Goal: Task Accomplishment & Management: Complete application form

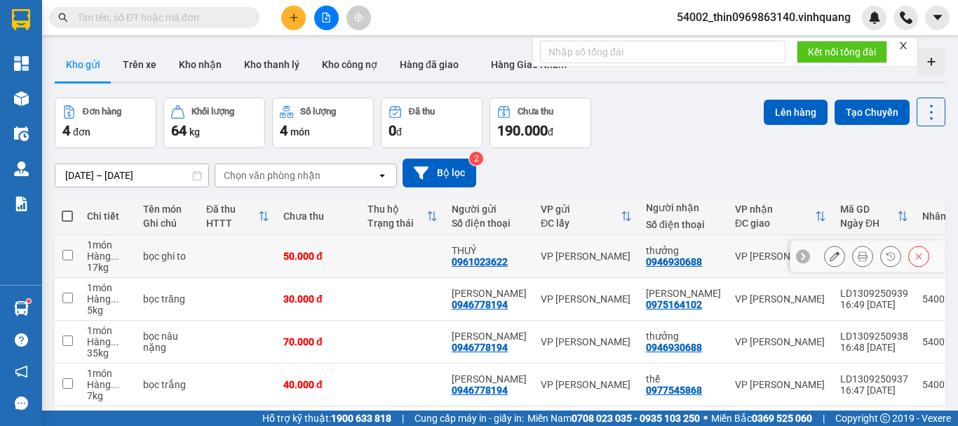
click at [68, 248] on td at bounding box center [67, 256] width 25 height 43
checkbox input "true"
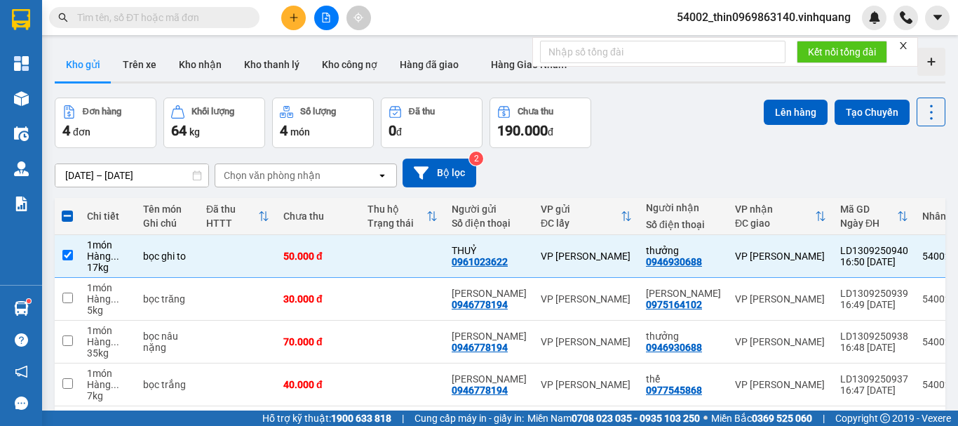
click at [64, 211] on span at bounding box center [67, 215] width 11 height 11
click at [67, 209] on input "checkbox" at bounding box center [67, 209] width 0 height 0
checkbox input "true"
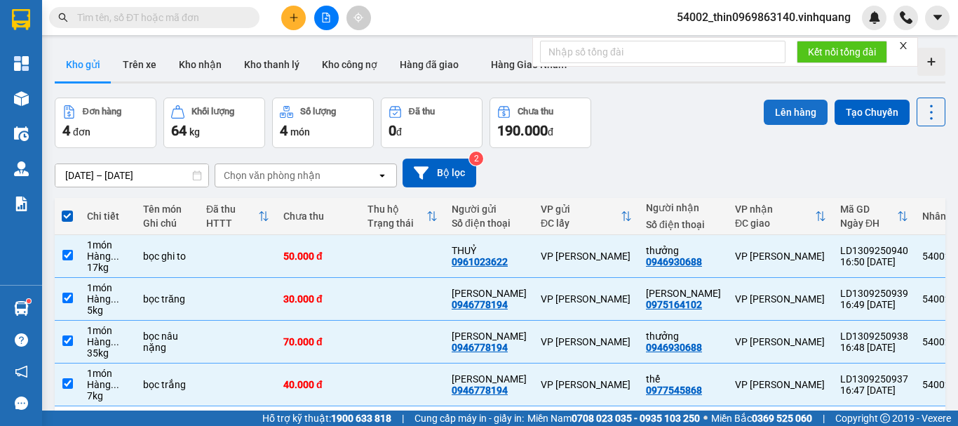
click at [776, 114] on button "Lên hàng" at bounding box center [796, 112] width 64 height 25
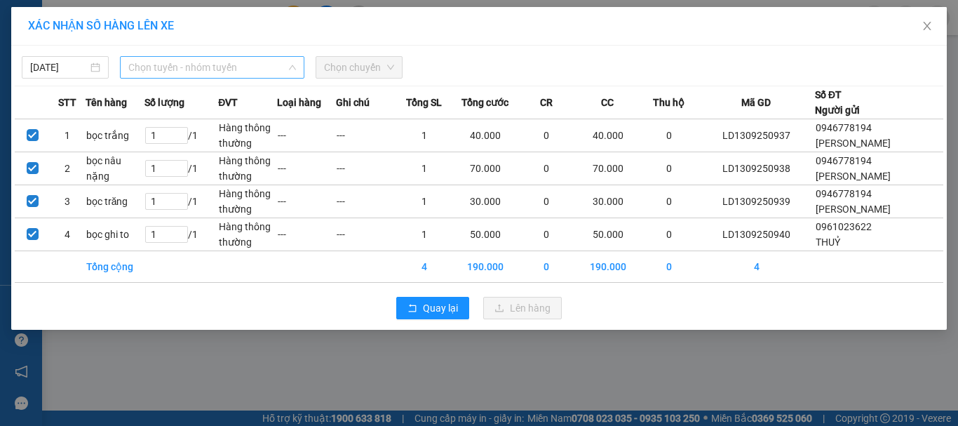
click at [184, 67] on span "Chọn tuyến - nhóm tuyến" at bounding box center [212, 67] width 168 height 21
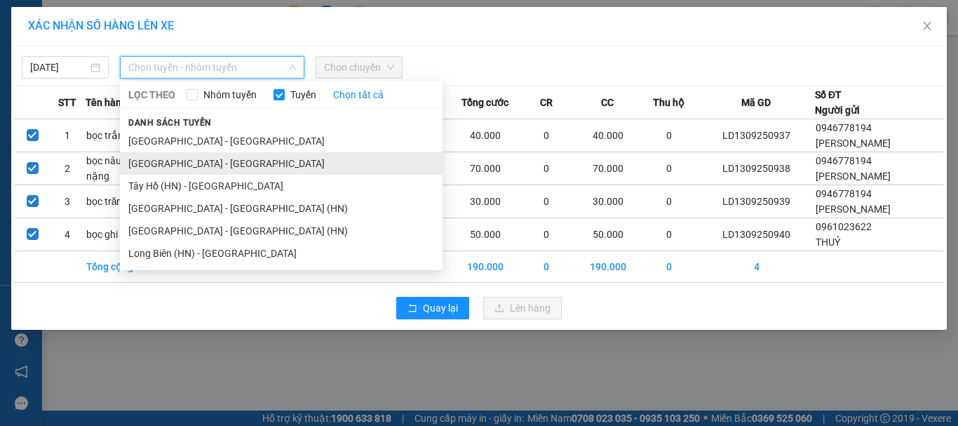
click at [177, 167] on li "[GEOGRAPHIC_DATA] - [GEOGRAPHIC_DATA]" at bounding box center [281, 163] width 323 height 22
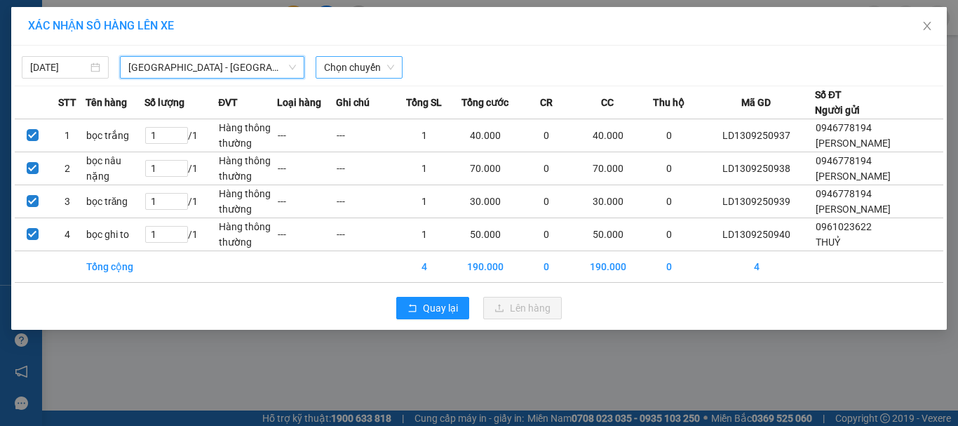
click at [349, 67] on span "Chọn chuyến" at bounding box center [359, 67] width 70 height 21
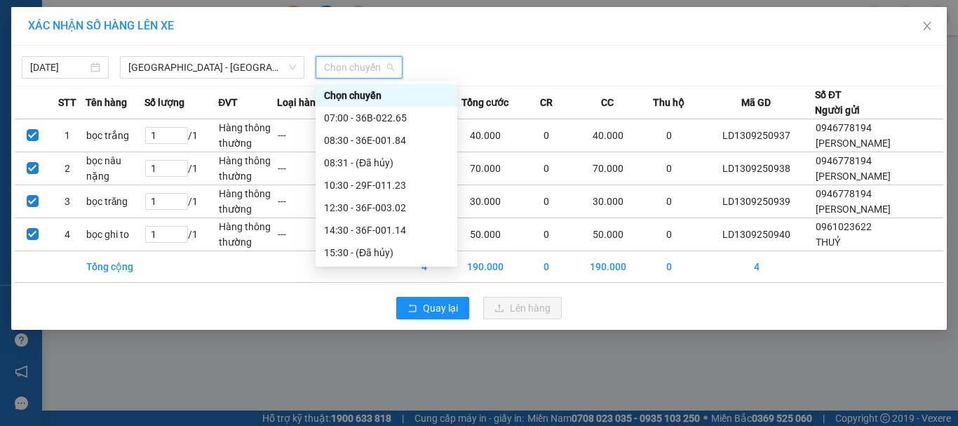
scroll to position [112, 0]
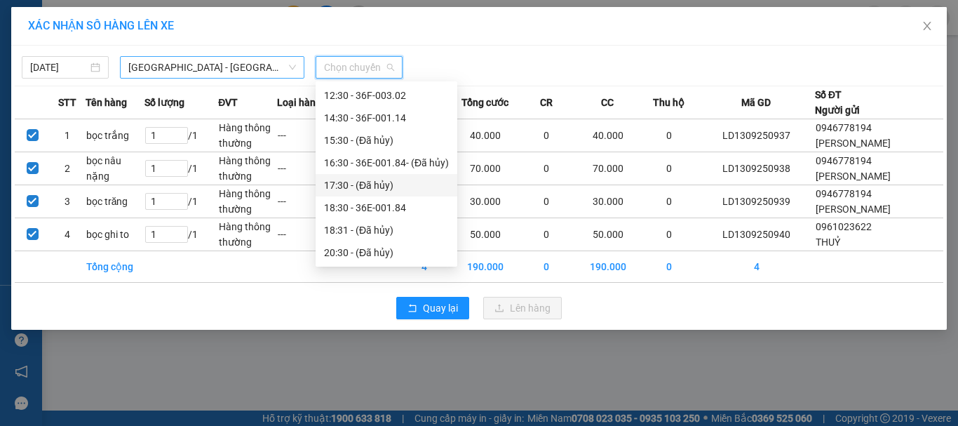
click at [156, 66] on span "[GEOGRAPHIC_DATA] - [GEOGRAPHIC_DATA]" at bounding box center [212, 67] width 168 height 21
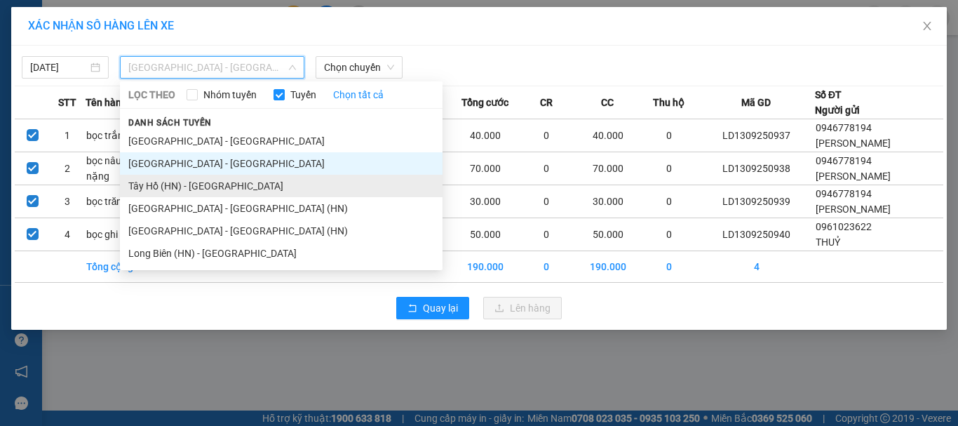
click at [173, 184] on li "Tây Hồ (HN) - [GEOGRAPHIC_DATA]" at bounding box center [281, 186] width 323 height 22
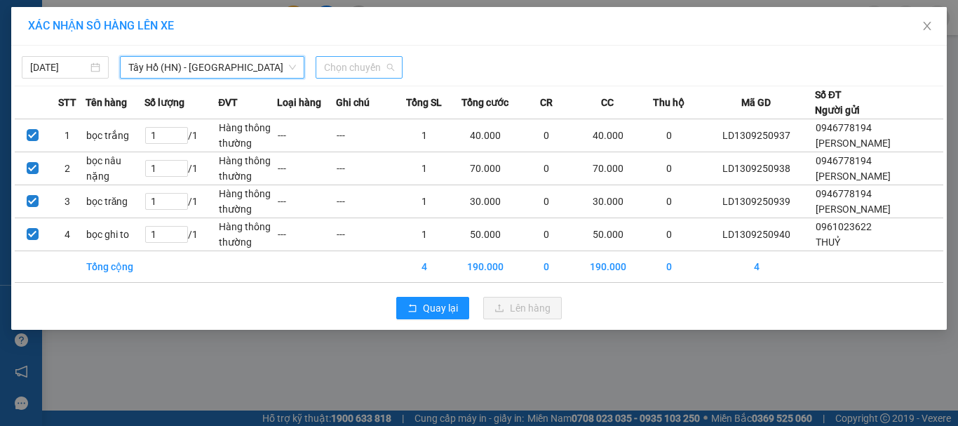
click at [353, 68] on span "Chọn chuyến" at bounding box center [359, 67] width 70 height 21
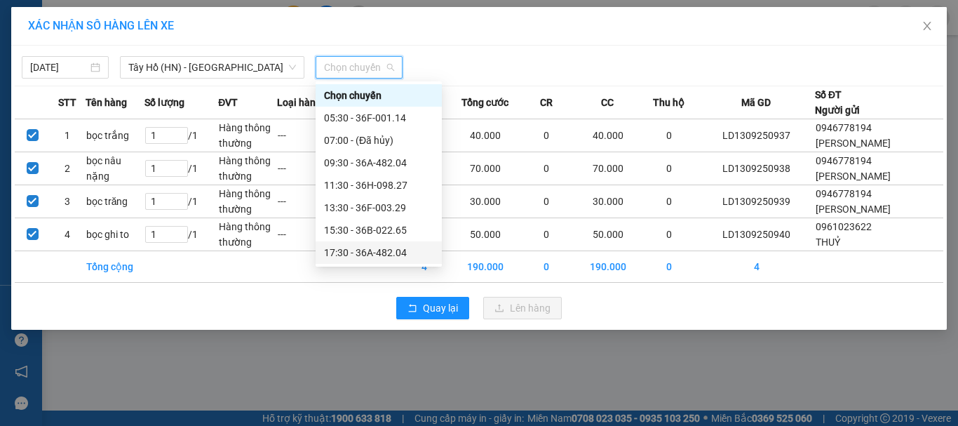
click at [394, 250] on div "17:30 - 36A-482.04" at bounding box center [378, 252] width 109 height 15
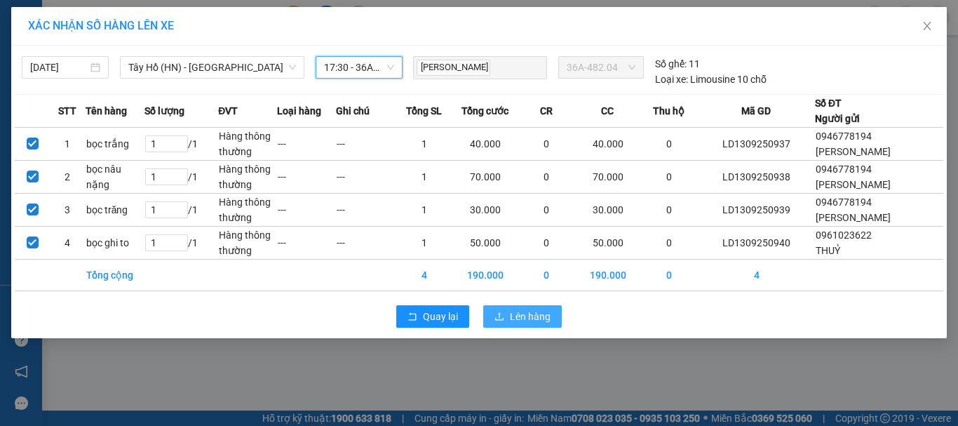
click at [531, 316] on span "Lên hàng" at bounding box center [530, 316] width 41 height 15
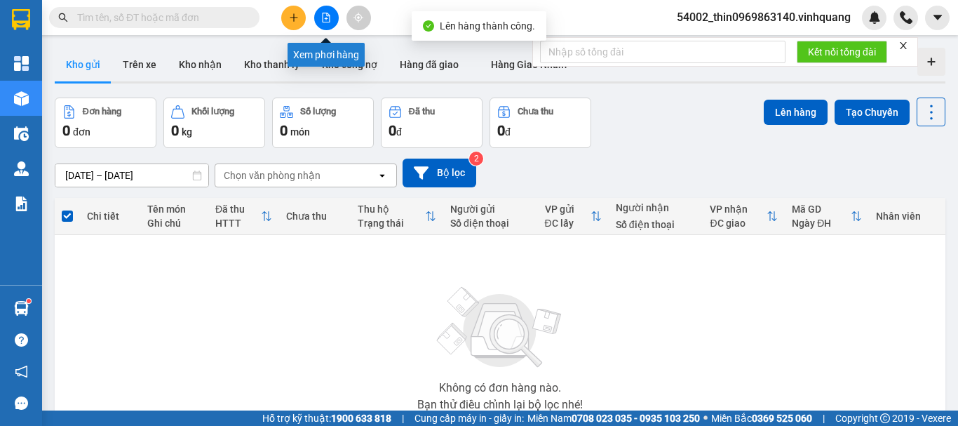
click at [321, 11] on button at bounding box center [326, 18] width 25 height 25
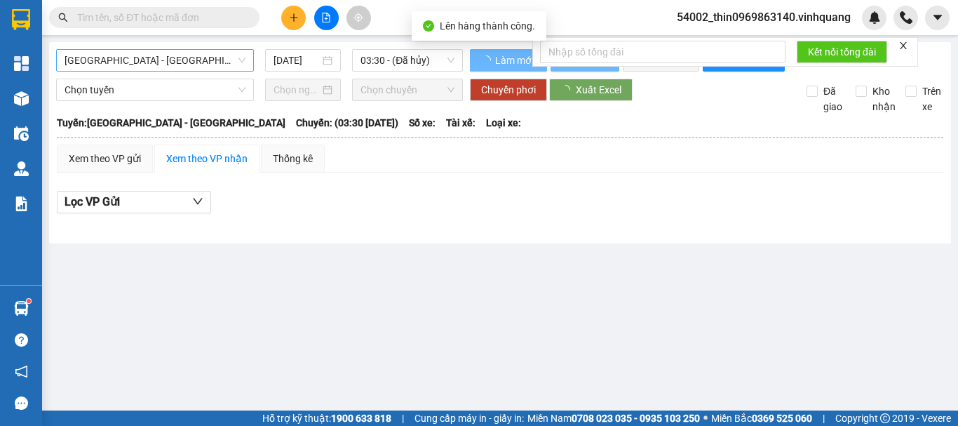
click at [145, 57] on span "[GEOGRAPHIC_DATA] - [GEOGRAPHIC_DATA]" at bounding box center [155, 60] width 181 height 21
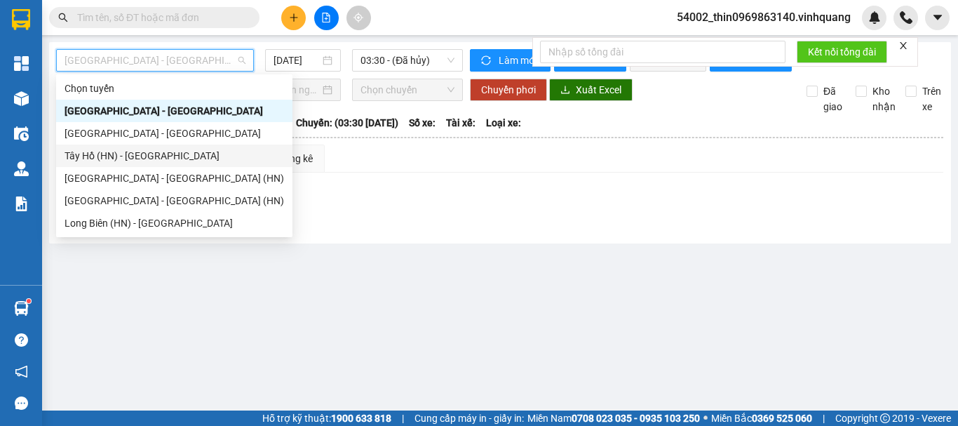
click at [114, 154] on div "Tây Hồ (HN) - [GEOGRAPHIC_DATA]" at bounding box center [175, 155] width 220 height 15
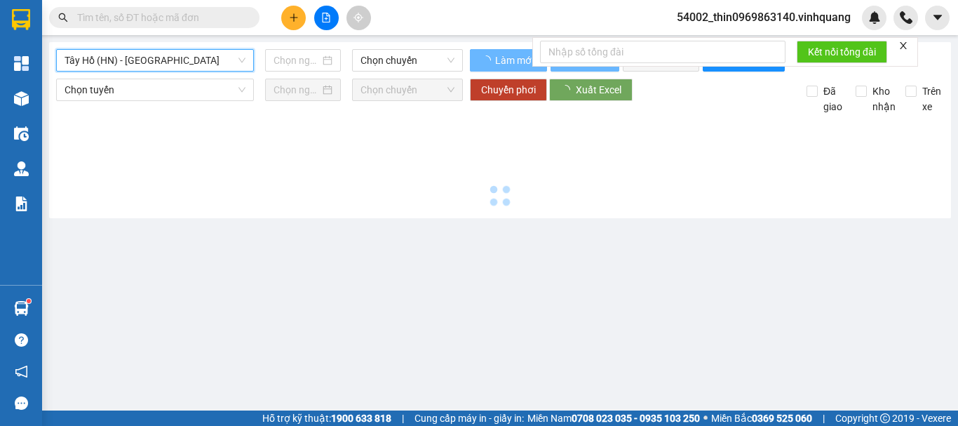
type input "[DATE]"
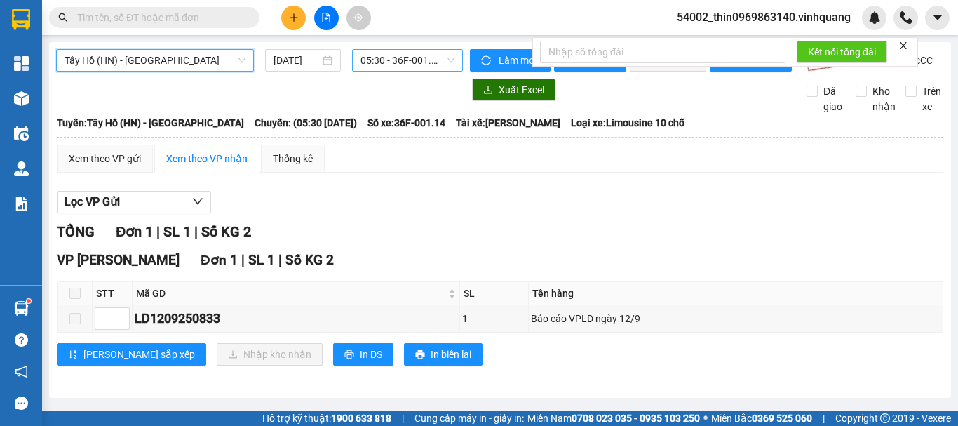
click at [406, 67] on span "05:30 - 36F-001.14" at bounding box center [408, 60] width 94 height 21
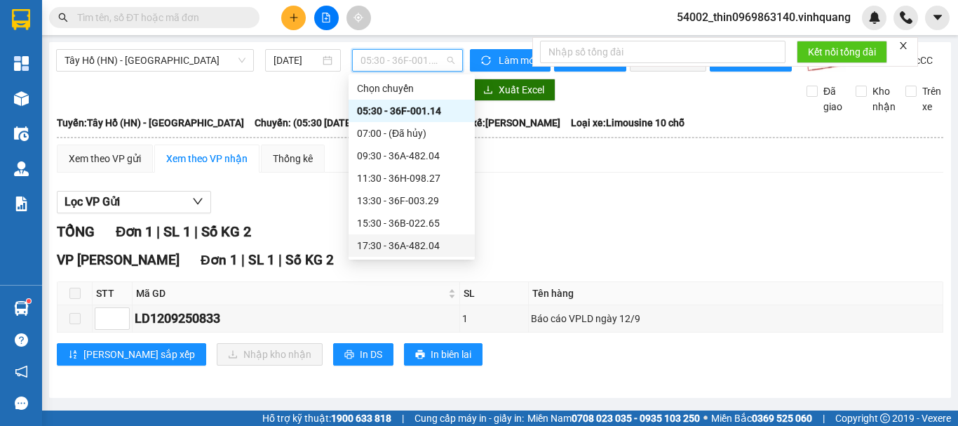
click at [403, 246] on div "17:30 - 36A-482.04" at bounding box center [411, 245] width 109 height 15
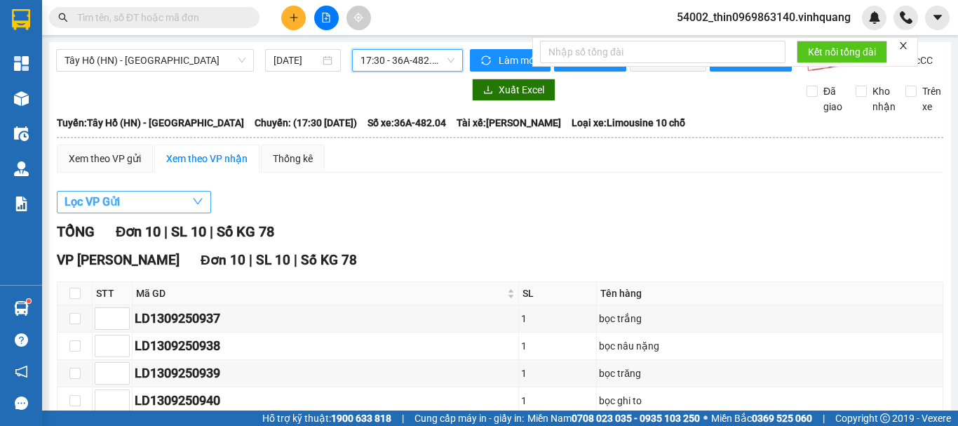
click at [133, 213] on button "Lọc VP Gửi" at bounding box center [134, 202] width 154 height 22
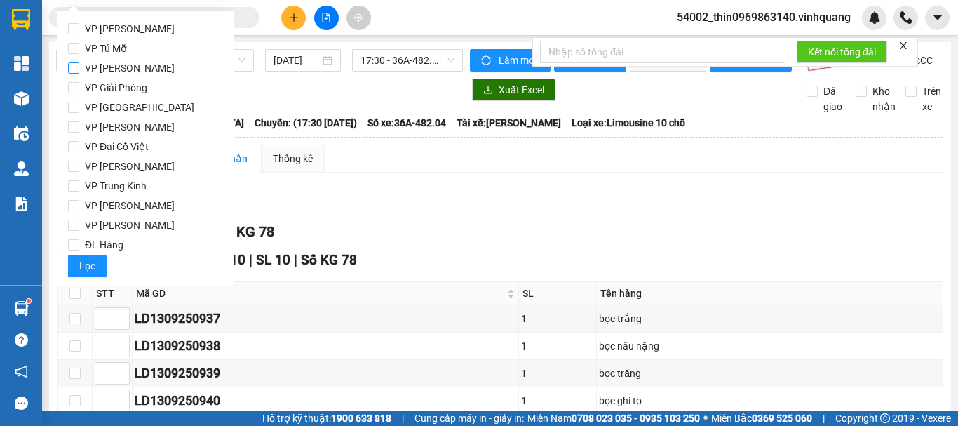
click at [72, 66] on input "VP [PERSON_NAME]" at bounding box center [73, 67] width 11 height 11
checkbox input "true"
click at [88, 259] on span "Lọc" at bounding box center [87, 265] width 16 height 15
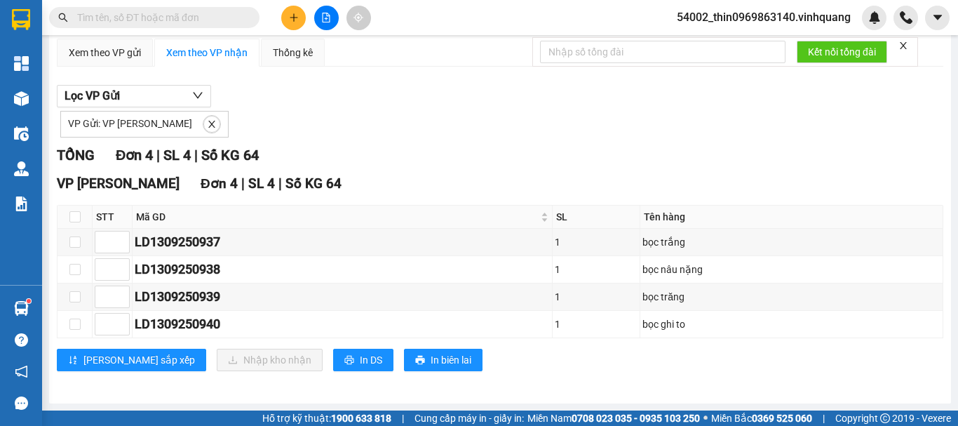
scroll to position [117, 0]
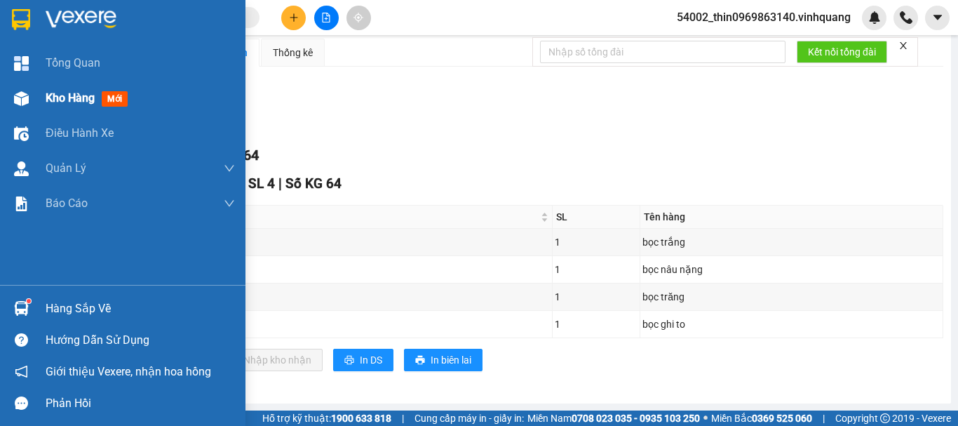
click at [102, 98] on div "Kho hàng mới" at bounding box center [90, 98] width 88 height 18
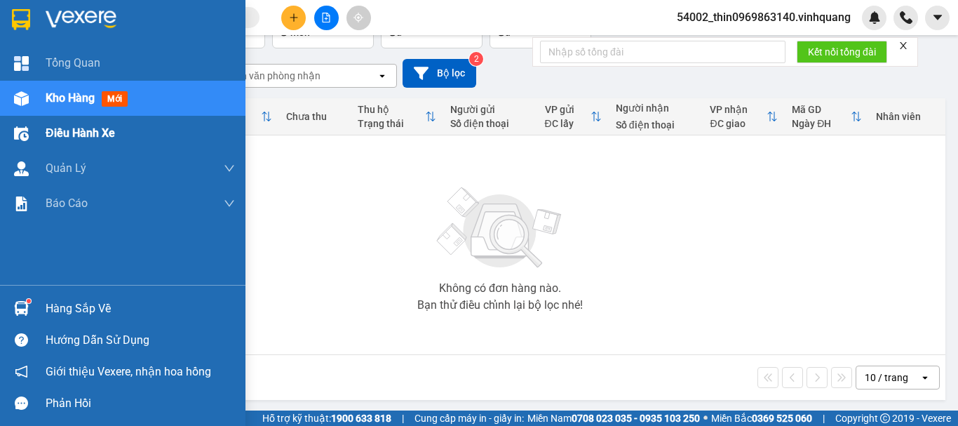
scroll to position [102, 0]
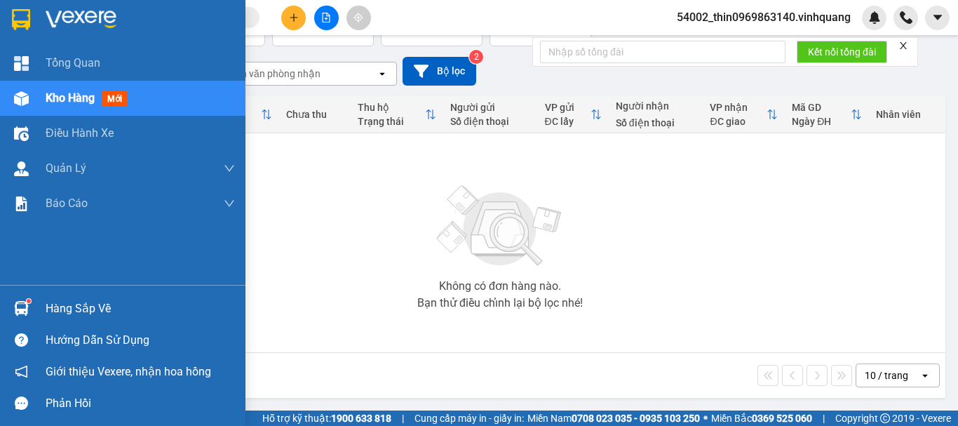
click at [42, 91] on div "Kho hàng mới" at bounding box center [123, 98] width 246 height 35
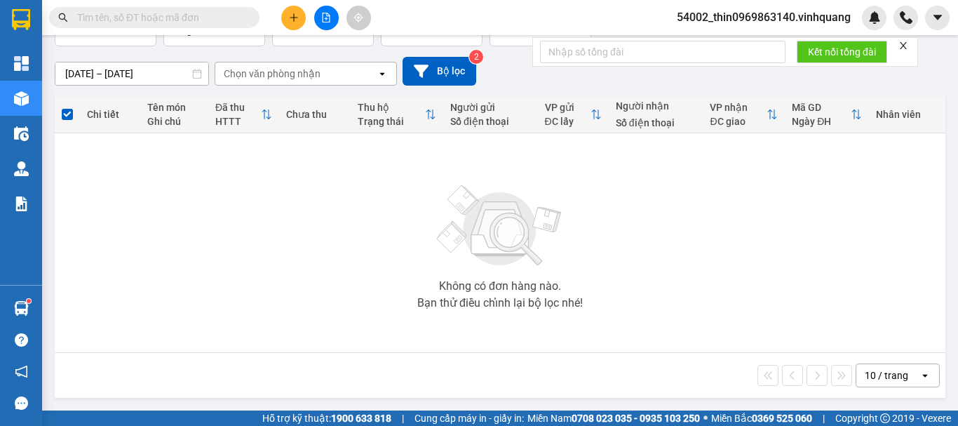
scroll to position [0, 0]
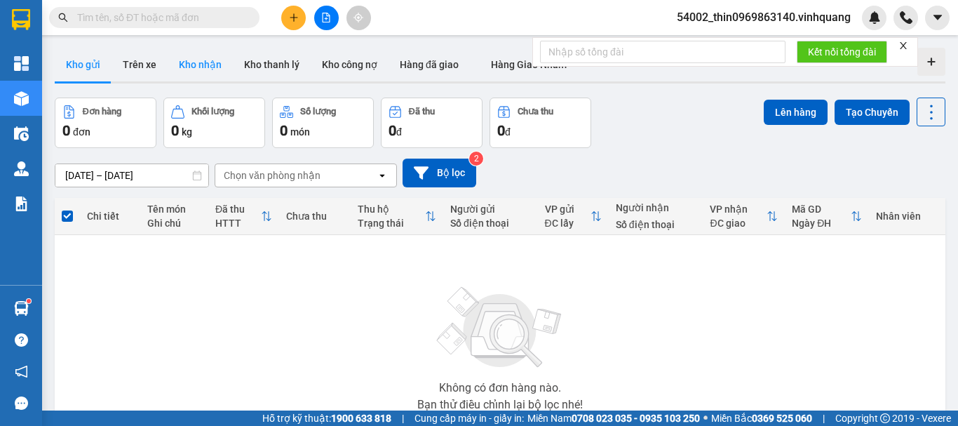
click at [201, 67] on button "Kho nhận" at bounding box center [200, 65] width 65 height 34
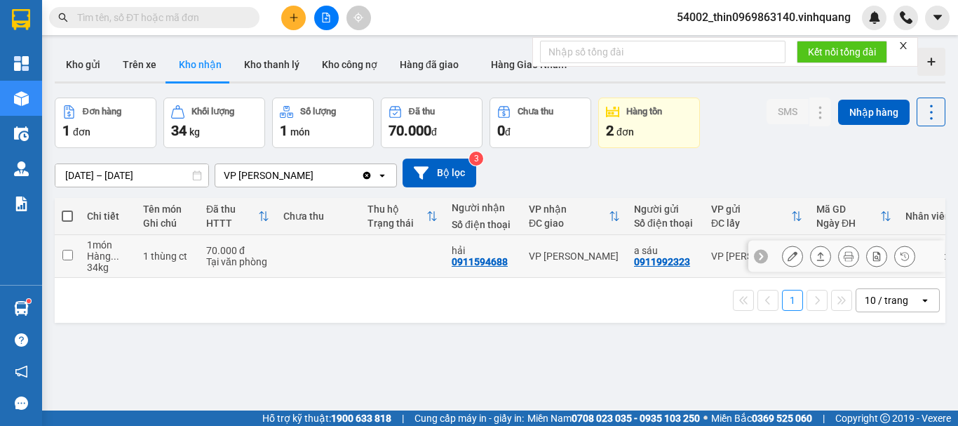
click at [483, 266] on div "0911594688" at bounding box center [480, 261] width 56 height 11
click at [487, 261] on div "0911594688" at bounding box center [480, 261] width 56 height 11
copy div "0911594688"
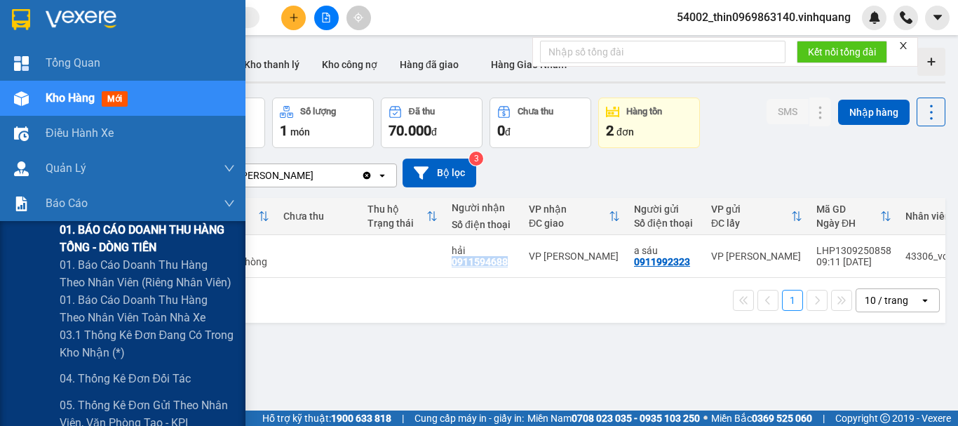
click at [120, 234] on span "01. BÁO CÁO DOANH THU HÀNG TỔNG - DÒNG TIỀN" at bounding box center [147, 238] width 175 height 35
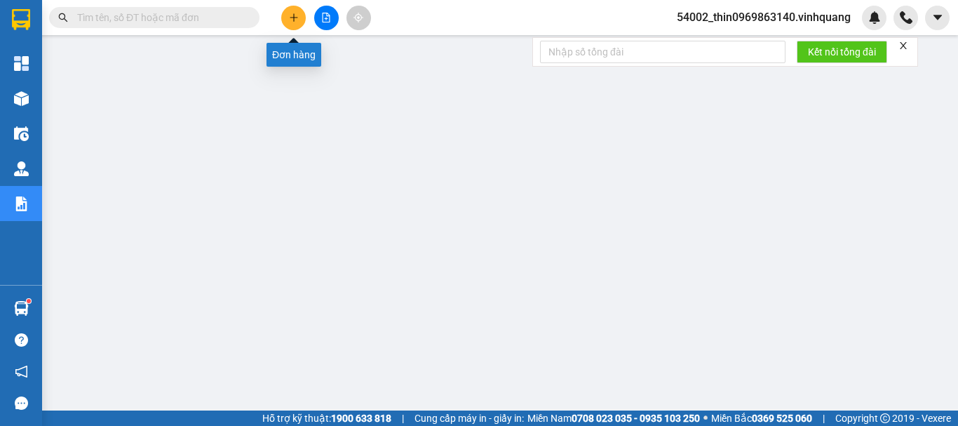
click at [287, 17] on button at bounding box center [293, 18] width 25 height 25
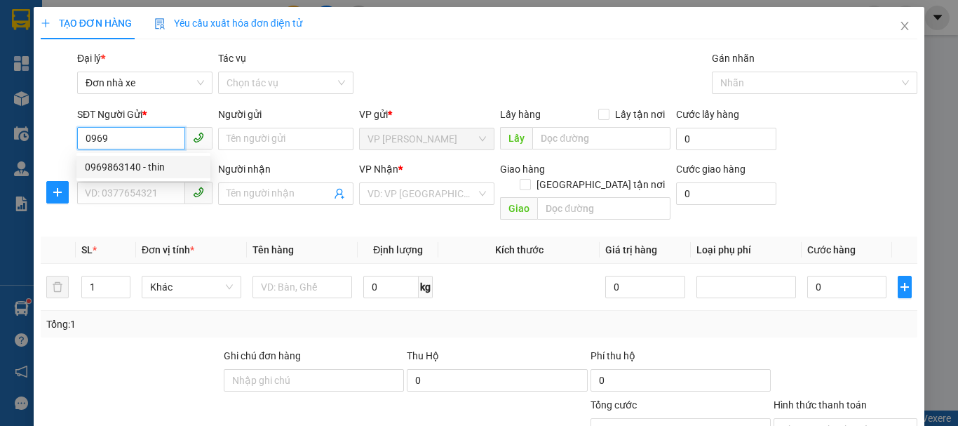
click at [161, 166] on div "0969863140 - thin" at bounding box center [143, 166] width 117 height 15
type input "0969863140"
type input "thin"
type input "0889232323"
type input "CTY. [GEOGRAPHIC_DATA]"
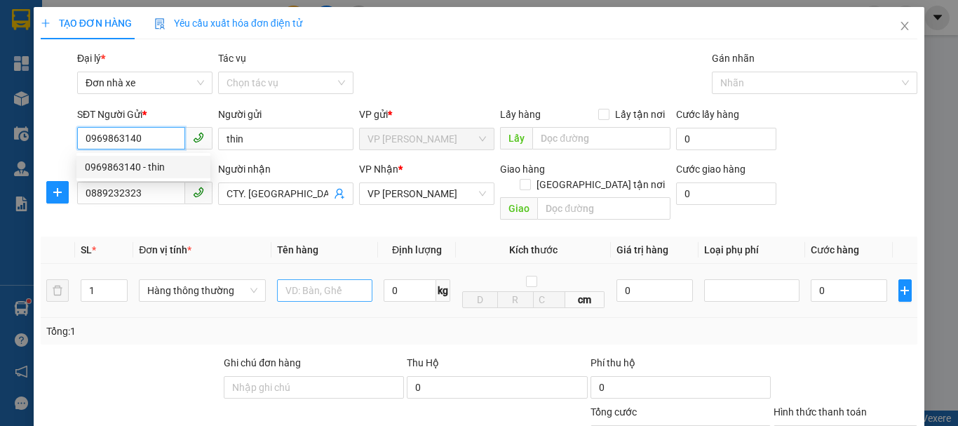
type input "0969863140"
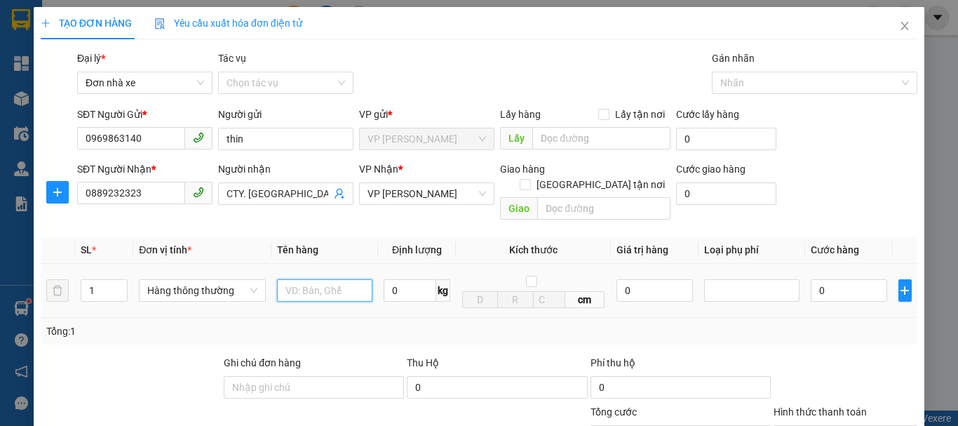
click at [303, 279] on input "text" at bounding box center [324, 290] width 95 height 22
type input "bcvpld"
click at [409, 284] on input "0" at bounding box center [410, 290] width 53 height 22
type input "1"
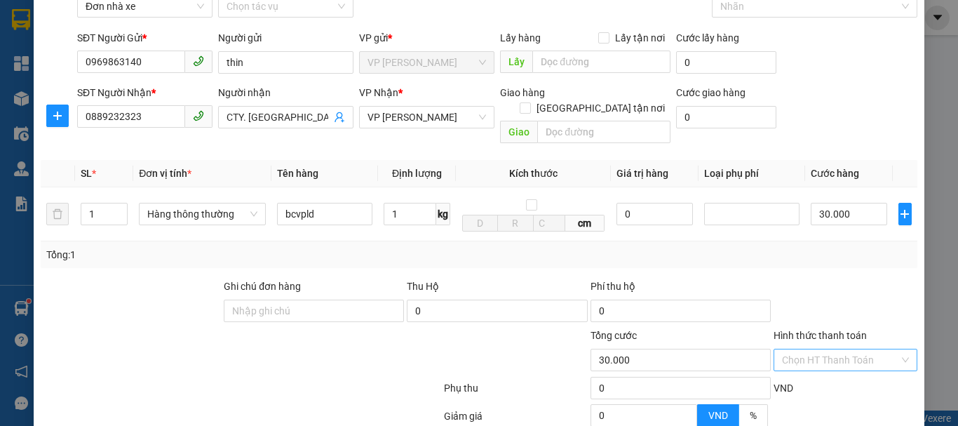
type input "30.000"
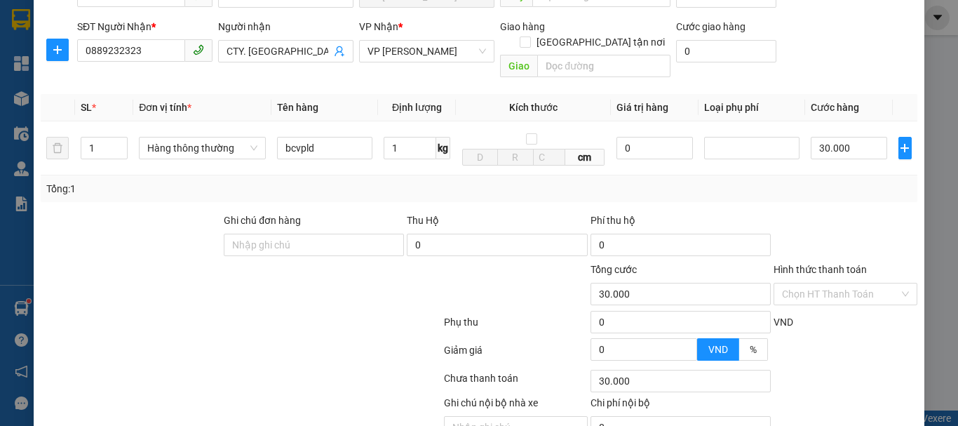
click at [839, 314] on div "VND" at bounding box center [845, 326] width 147 height 25
click at [835, 283] on input "Hình thức thanh toán" at bounding box center [840, 293] width 117 height 21
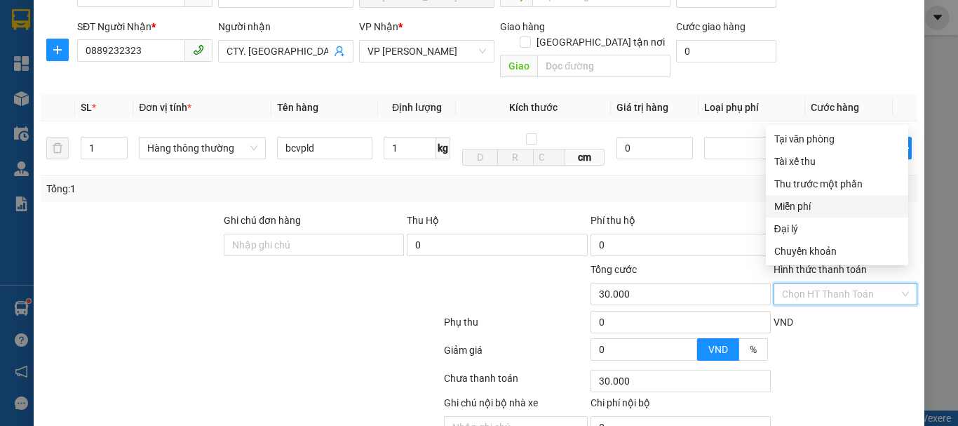
click at [793, 206] on div "Miễn phí" at bounding box center [837, 206] width 126 height 15
type input "0"
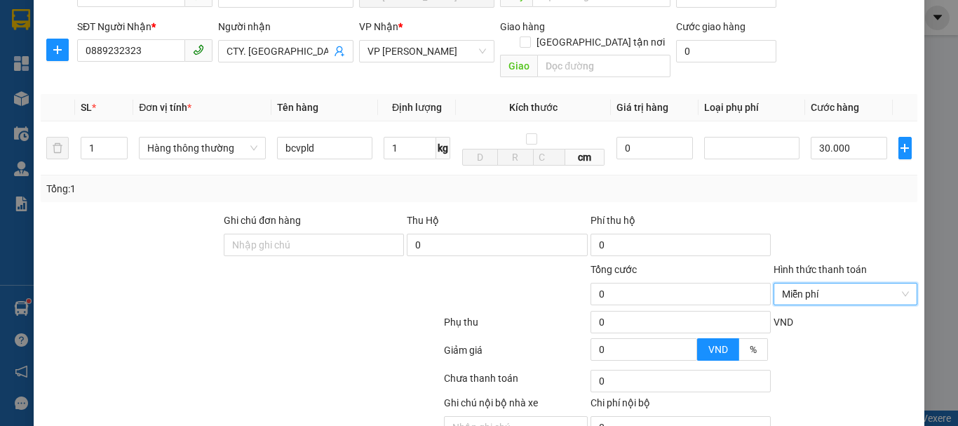
scroll to position [201, 0]
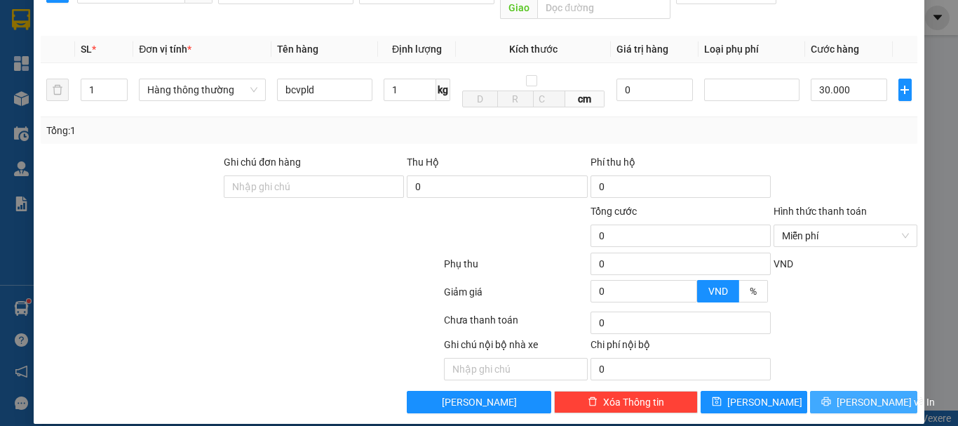
click at [846, 394] on span "[PERSON_NAME] và In" at bounding box center [886, 401] width 98 height 15
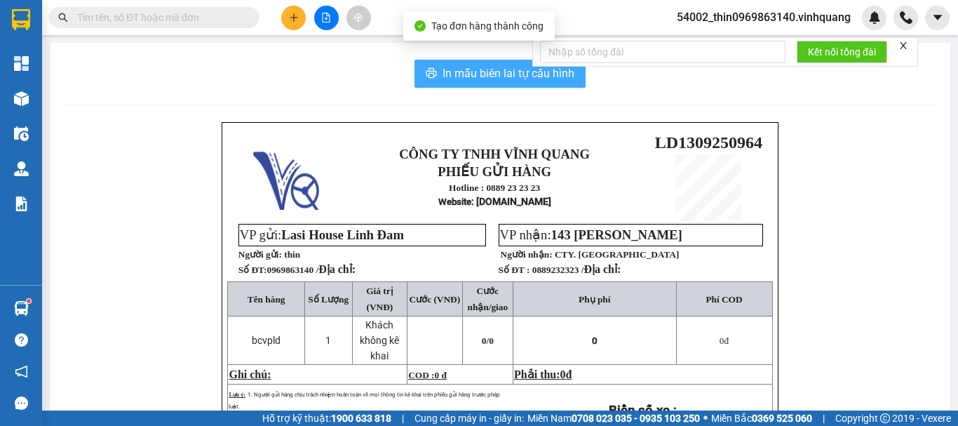
click at [504, 69] on span "In mẫu biên lai tự cấu hình" at bounding box center [509, 74] width 132 height 18
